Goal: Information Seeking & Learning: Learn about a topic

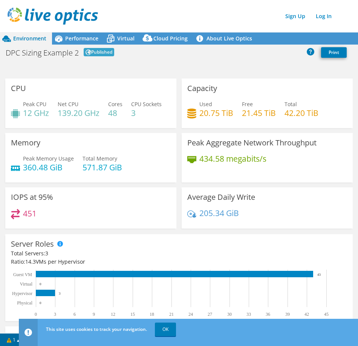
click at [139, 109] on div "Peak CPU 12 GHz Net CPU 139.20 GHz Cores 48 CPU Sockets 3" at bounding box center [91, 112] width 160 height 25
click at [129, 112] on div "Peak CPU 12 GHz Net CPU 139.20 GHz Cores 48 CPU Sockets 3" at bounding box center [91, 112] width 160 height 25
click at [107, 124] on div "Peak CPU 12 GHz Net CPU 139.20 GHz Cores 48 CPU Sockets 3" at bounding box center [91, 112] width 160 height 25
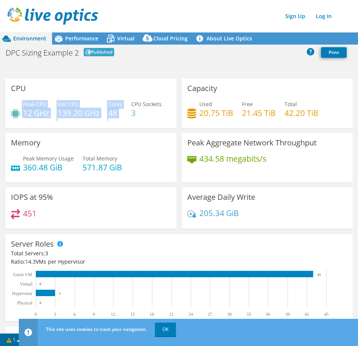
drag, startPoint x: 124, startPoint y: 113, endPoint x: 14, endPoint y: 106, distance: 110.4
click at [14, 106] on div "Peak CPU 12 GHz Net CPU 139.20 GHz Cores 48 CPU Sockets 3" at bounding box center [91, 112] width 160 height 25
copy div "Peak CPU 12 GHz Net CPU 139.20 GHz Cores 48"
click at [129, 119] on div "Peak CPU 12 GHz Net CPU 139.20 GHz Cores 48 CPU Sockets 3" at bounding box center [91, 112] width 160 height 25
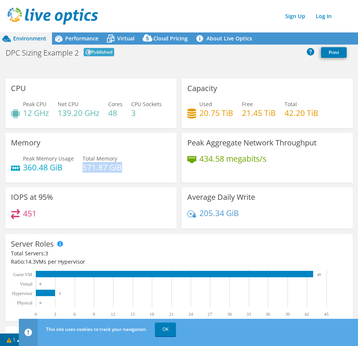
drag, startPoint x: 125, startPoint y: 187, endPoint x: 83, endPoint y: 188, distance: 41.9
click at [83, 179] on div "Peak Memory Usage 360.48 GiB Total Memory 571.87 GiB" at bounding box center [91, 166] width 160 height 25
copy h4 "571.87 GiB"
click at [54, 171] on h4 "360.48 GiB" at bounding box center [48, 167] width 51 height 8
drag, startPoint x: 65, startPoint y: 187, endPoint x: 20, endPoint y: 189, distance: 44.9
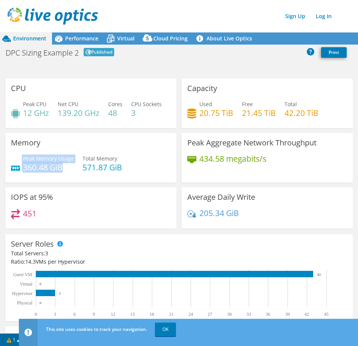
click at [20, 171] on div "Peak Memory Usage 360.48 GiB" at bounding box center [42, 162] width 63 height 17
click at [21, 171] on div "Peak Memory Usage 360.48 GiB" at bounding box center [42, 162] width 63 height 17
click at [29, 171] on h4 "360.48 GiB" at bounding box center [48, 167] width 51 height 8
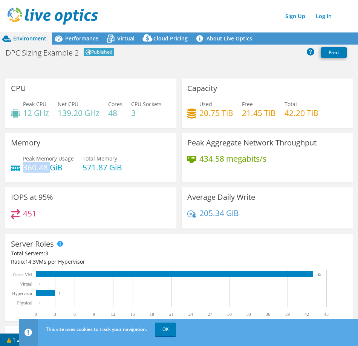
click at [304, 119] on div "Used 20.75 TiB Free 21.45 TiB Total 42.20 TiB" at bounding box center [267, 112] width 160 height 25
click at [297, 170] on div "434.58 megabits/s" at bounding box center [267, 162] width 160 height 16
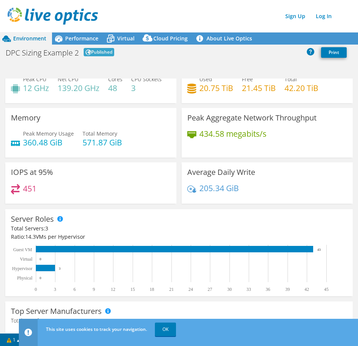
scroll to position [0, 0]
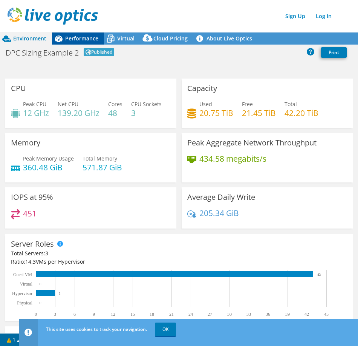
click at [78, 39] on span "Performance" at bounding box center [81, 38] width 33 height 7
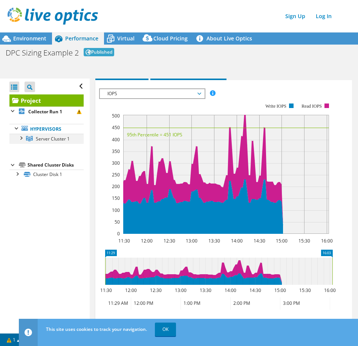
click at [18, 137] on div at bounding box center [21, 138] width 8 height 8
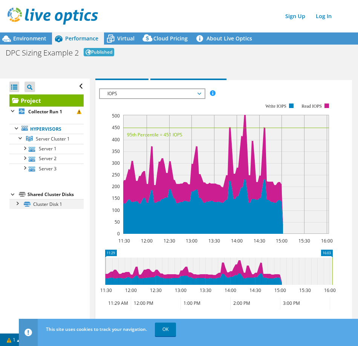
click at [18, 206] on div at bounding box center [17, 203] width 8 height 8
click at [26, 151] on div at bounding box center [25, 148] width 8 height 8
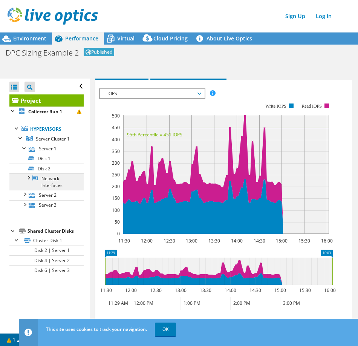
click at [46, 183] on link "Network Interfaces" at bounding box center [46, 181] width 74 height 17
click at [28, 181] on div at bounding box center [29, 177] width 8 height 8
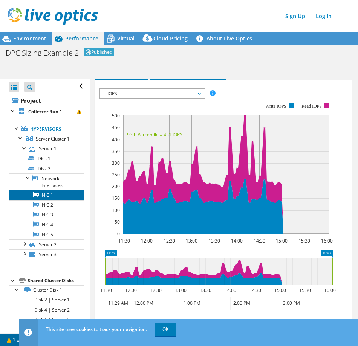
click at [49, 200] on link "NIC 1" at bounding box center [46, 195] width 74 height 10
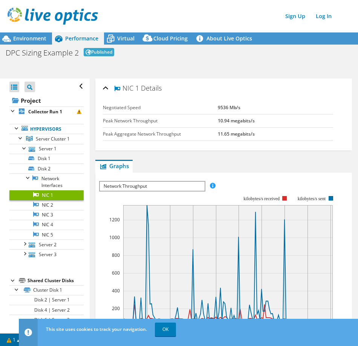
click at [158, 187] on span "Network Throughput" at bounding box center [152, 185] width 104 height 9
click at [173, 187] on span "Network Throughput" at bounding box center [152, 185] width 104 height 9
click at [49, 210] on link "NIC 2" at bounding box center [46, 205] width 74 height 10
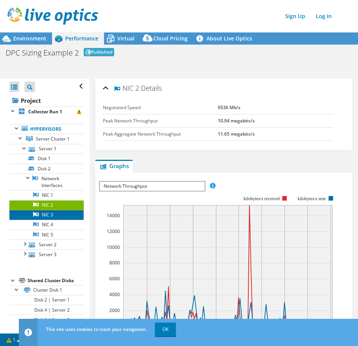
click at [55, 218] on link "NIC 3" at bounding box center [46, 215] width 74 height 10
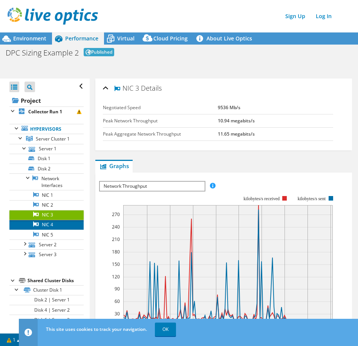
click at [51, 229] on link "NIC 4" at bounding box center [46, 225] width 74 height 10
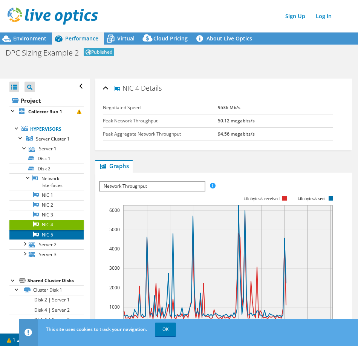
click at [59, 239] on link "NIC 5" at bounding box center [46, 234] width 74 height 10
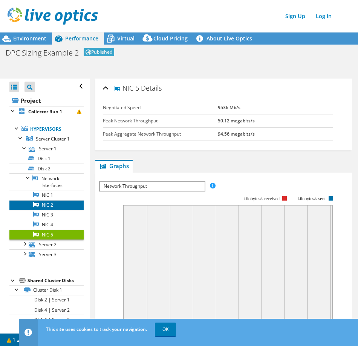
click at [59, 207] on link "NIC 2" at bounding box center [46, 205] width 74 height 10
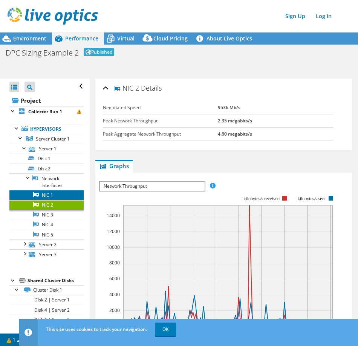
click at [62, 200] on link "NIC 1" at bounding box center [46, 195] width 74 height 10
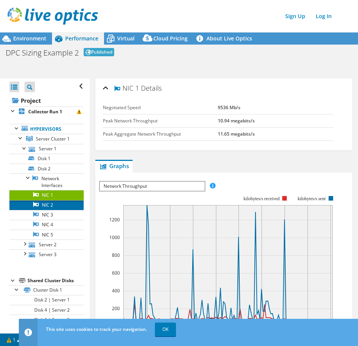
click at [57, 210] on link "NIC 2" at bounding box center [46, 205] width 74 height 10
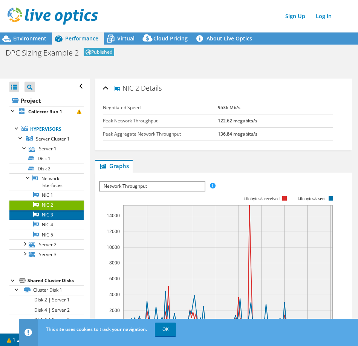
click at [55, 220] on link "NIC 3" at bounding box center [46, 215] width 74 height 10
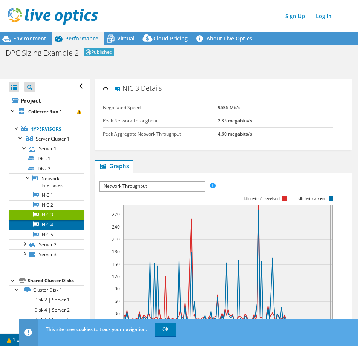
click at [55, 229] on link "NIC 4" at bounding box center [46, 225] width 74 height 10
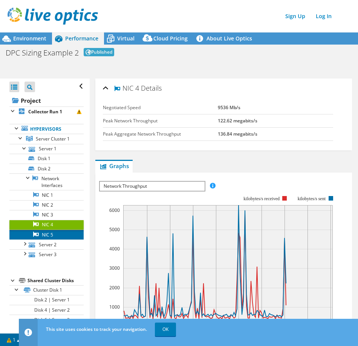
click at [52, 239] on link "NIC 5" at bounding box center [46, 234] width 74 height 10
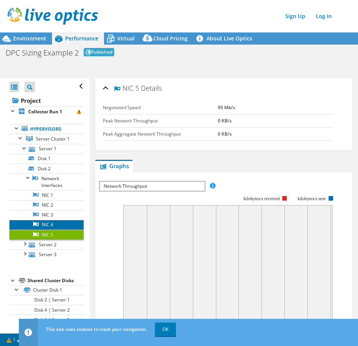
click at [54, 229] on link "NIC 4" at bounding box center [46, 225] width 74 height 10
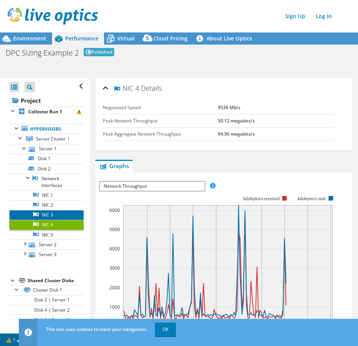
click at [54, 220] on link "NIC 3" at bounding box center [46, 215] width 74 height 10
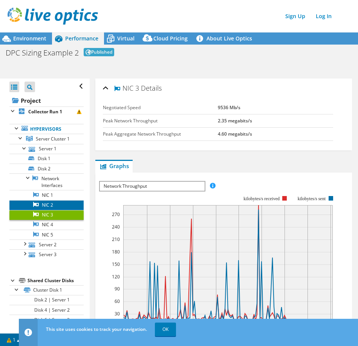
click at [57, 210] on link "NIC 2" at bounding box center [46, 205] width 74 height 10
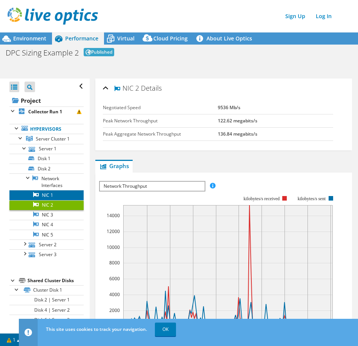
click at [59, 200] on link "NIC 1" at bounding box center [46, 195] width 74 height 10
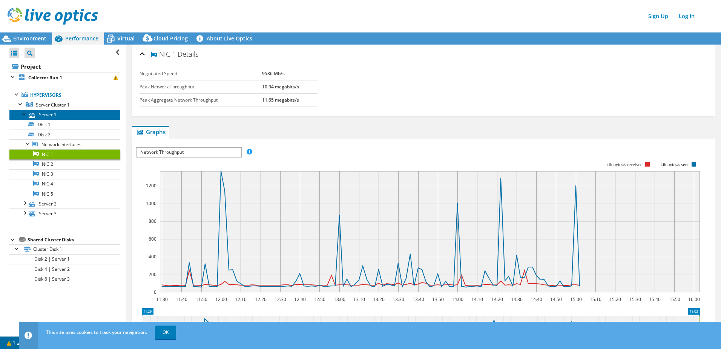
click at [57, 114] on link "Server 1" at bounding box center [64, 115] width 111 height 10
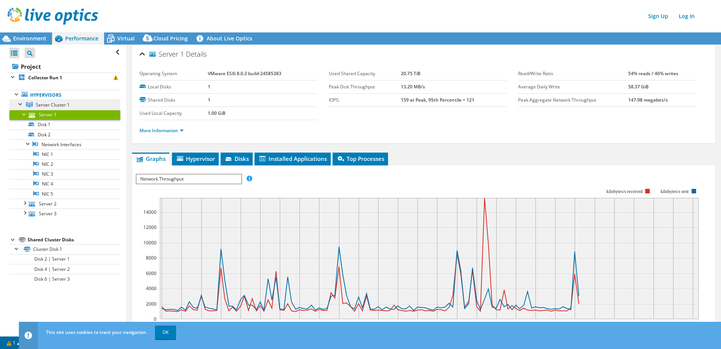
click at [57, 103] on span "Server Cluster 1" at bounding box center [53, 104] width 34 height 6
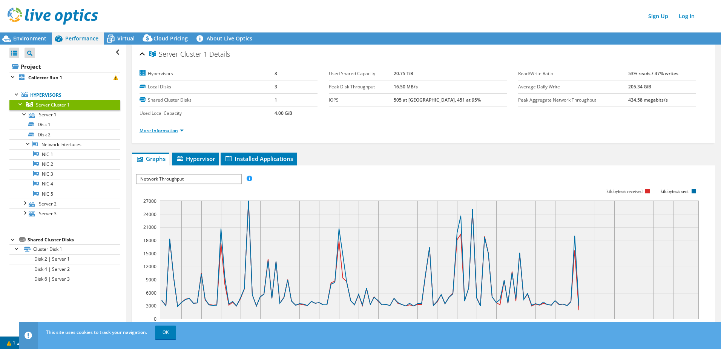
click at [180, 130] on link "More Information" at bounding box center [162, 130] width 44 height 6
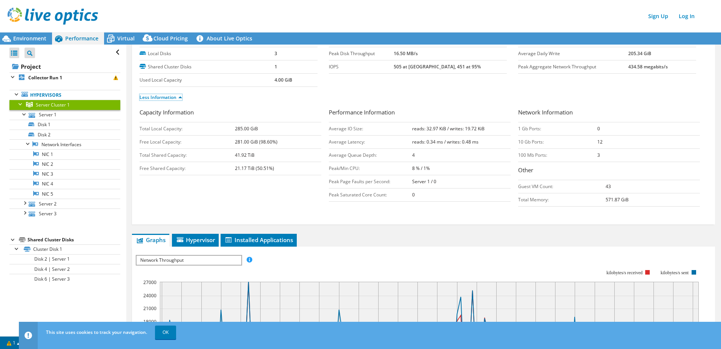
scroll to position [75, 0]
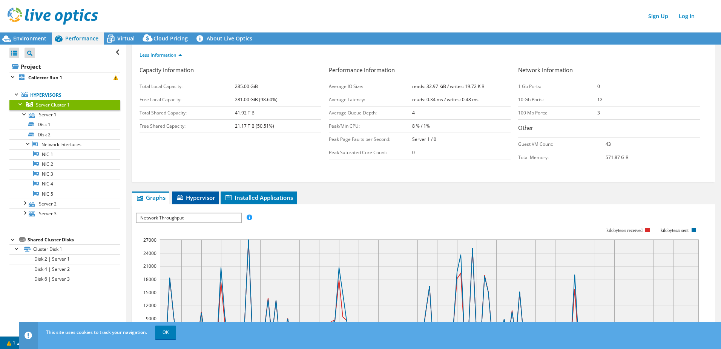
click at [201, 198] on span "Hypervisor" at bounding box center [195, 198] width 39 height 8
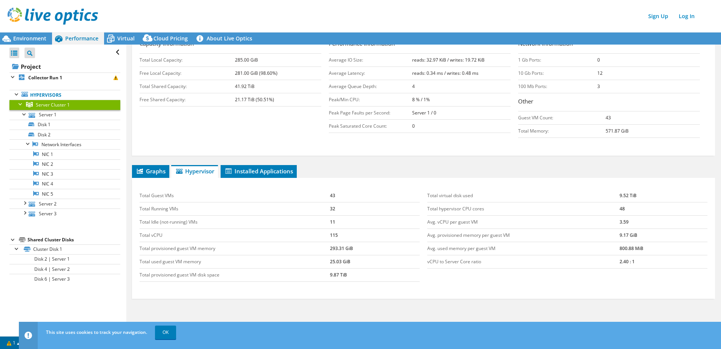
scroll to position [133, 0]
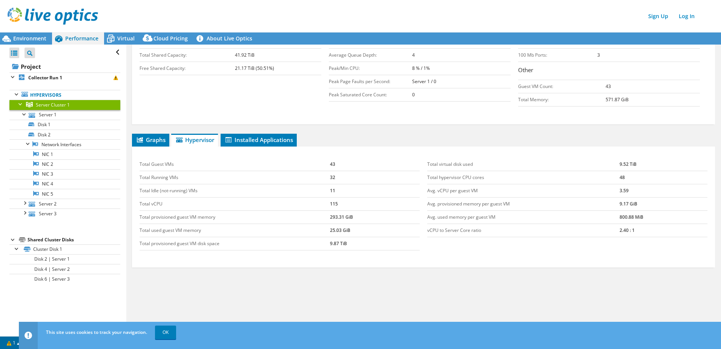
click at [335, 203] on td "115" at bounding box center [375, 203] width 90 height 13
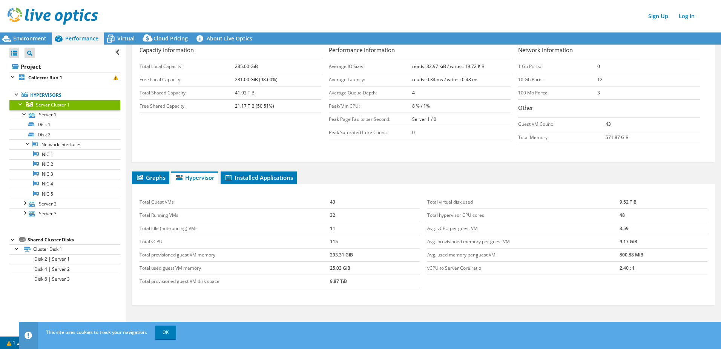
click at [416, 108] on b "8 % / 1%" at bounding box center [421, 106] width 18 height 6
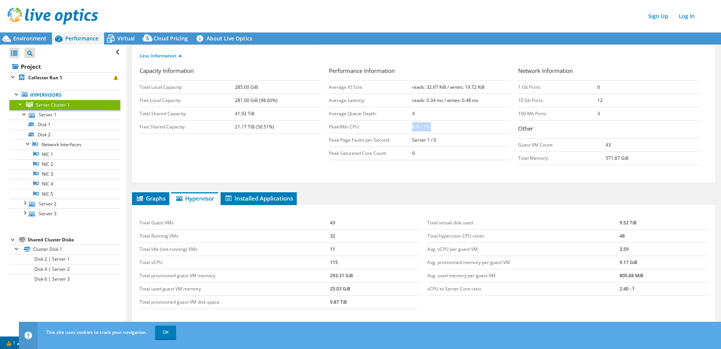
scroll to position [58, 0]
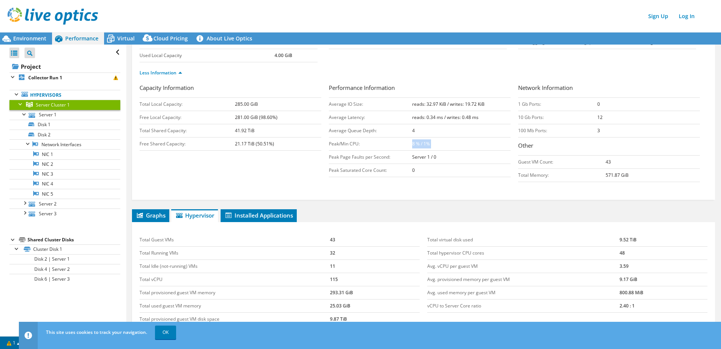
click at [434, 144] on td "8 % / 1%" at bounding box center [461, 143] width 98 height 13
click at [419, 144] on b "8 % / 1%" at bounding box center [421, 143] width 18 height 6
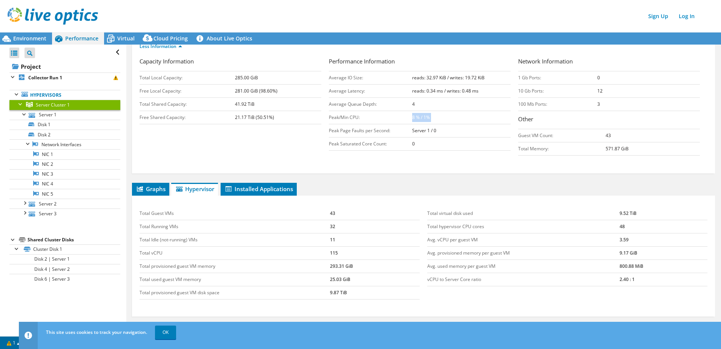
scroll to position [95, 0]
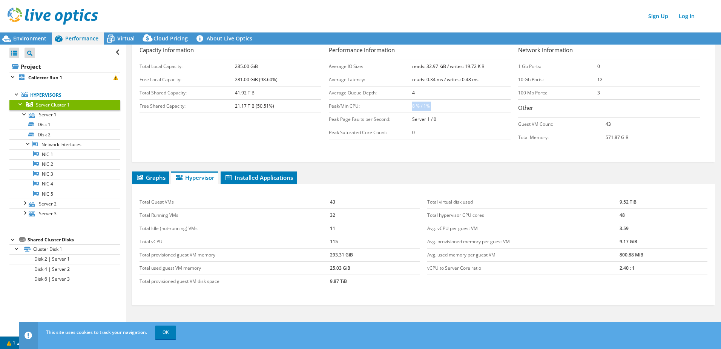
click at [420, 104] on b "8 % / 1%" at bounding box center [421, 106] width 18 height 6
drag, startPoint x: 420, startPoint y: 104, endPoint x: 444, endPoint y: 104, distance: 24.2
click at [444, 104] on td "8 % / 1%" at bounding box center [461, 106] width 98 height 13
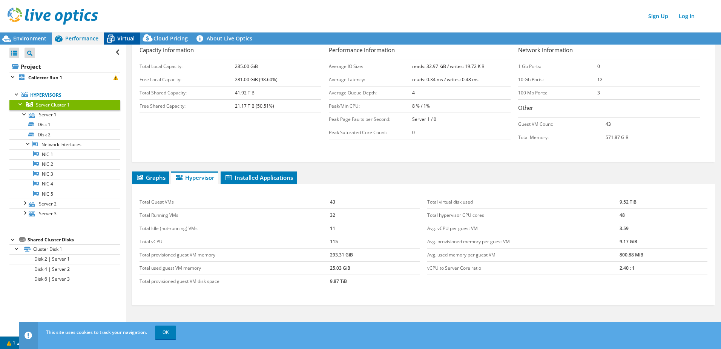
click at [118, 37] on span "Virtual" at bounding box center [125, 38] width 17 height 7
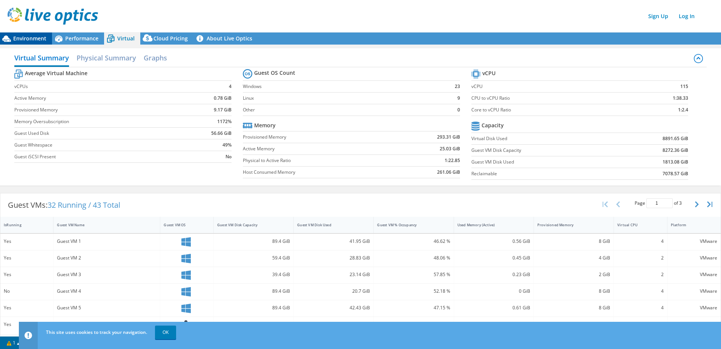
click at [24, 37] on span "Environment" at bounding box center [29, 38] width 33 height 7
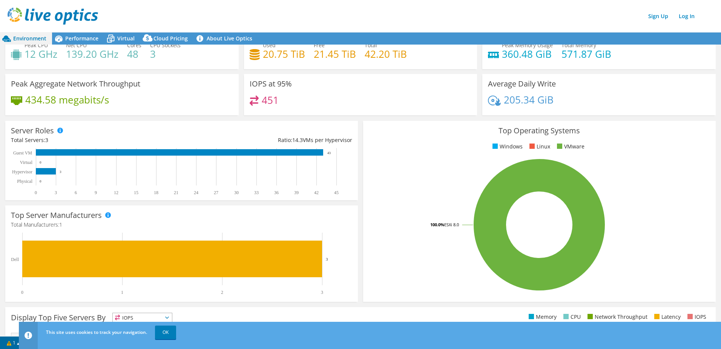
scroll to position [38, 0]
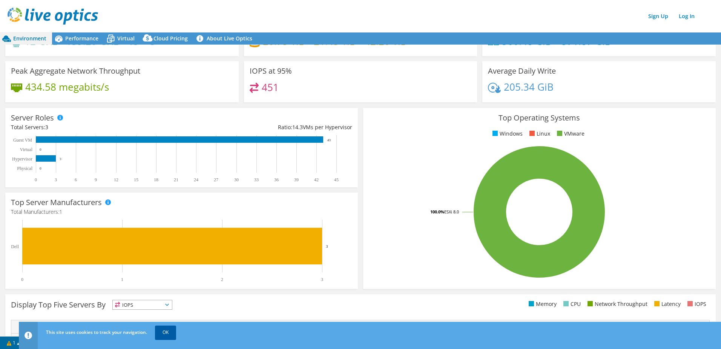
click at [167, 333] on link "OK" at bounding box center [165, 332] width 21 height 14
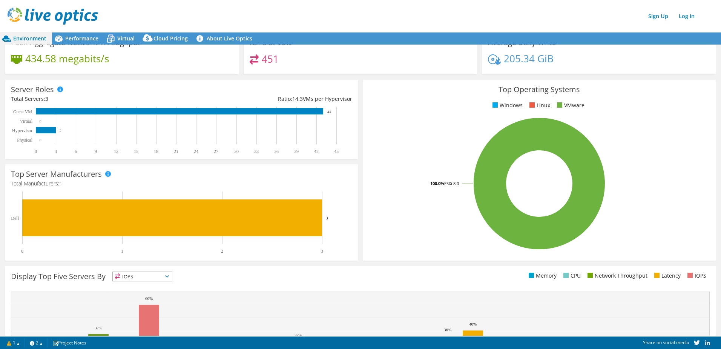
scroll to position [0, 0]
